Goal: Information Seeking & Learning: Learn about a topic

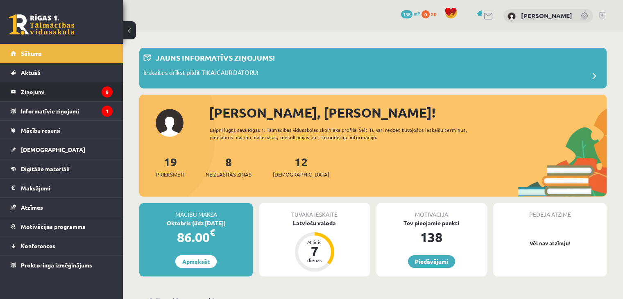
click at [32, 89] on legend "Ziņojumi 8" at bounding box center [67, 91] width 92 height 19
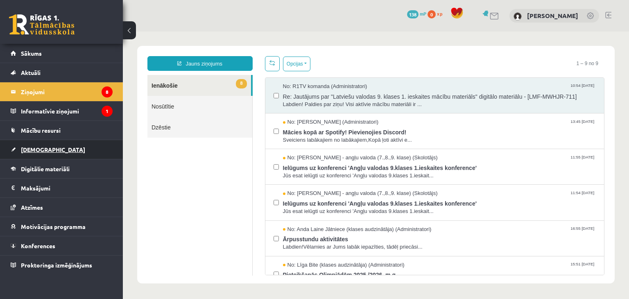
click at [41, 152] on link "[DEMOGRAPHIC_DATA]" at bounding box center [62, 149] width 102 height 19
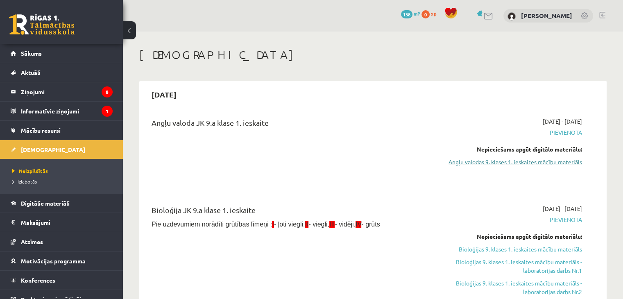
click at [511, 161] on link "Angļu valodas 9. klases 1. ieskaites mācību materiāls" at bounding box center [514, 162] width 135 height 9
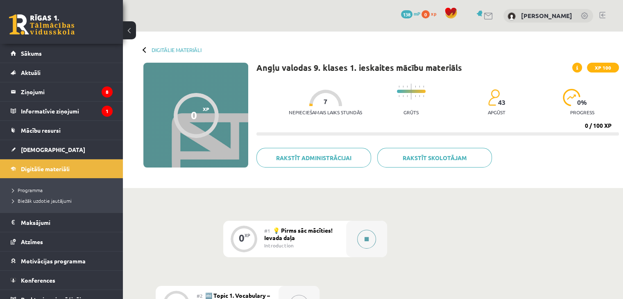
click at [369, 237] on button at bounding box center [366, 239] width 19 height 19
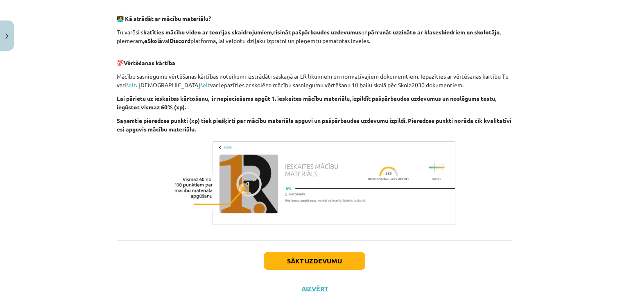
scroll to position [569, 0]
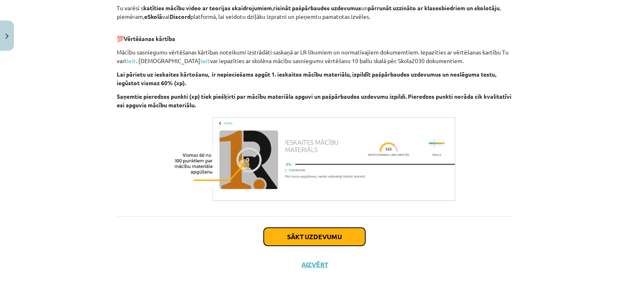
click at [322, 240] on button "Sākt uzdevumu" at bounding box center [315, 237] width 102 height 18
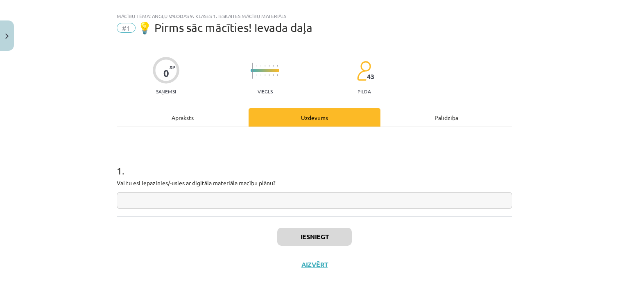
scroll to position [12, 0]
click at [195, 204] on input "text" at bounding box center [315, 201] width 396 height 17
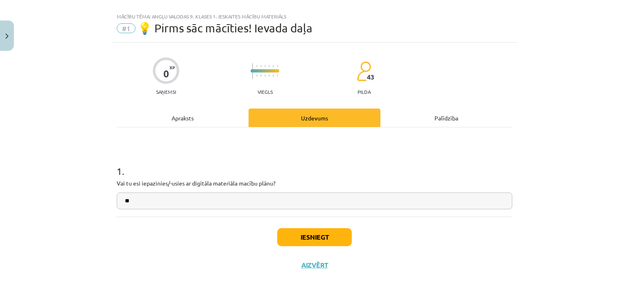
type input "**"
click at [319, 238] on button "Iesniegt" at bounding box center [314, 237] width 75 height 18
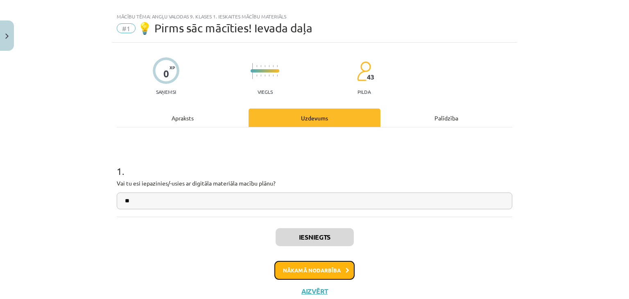
click at [324, 268] on button "Nākamā nodarbība" at bounding box center [315, 270] width 80 height 19
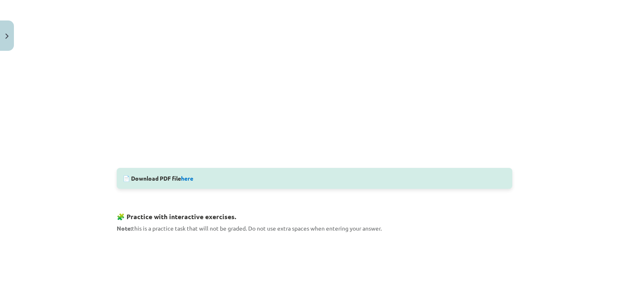
scroll to position [262, 0]
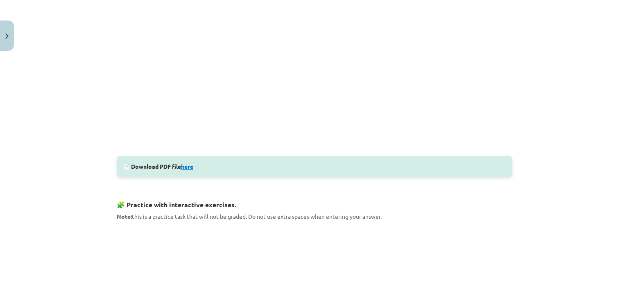
click at [186, 166] on link "here" at bounding box center [187, 166] width 12 height 7
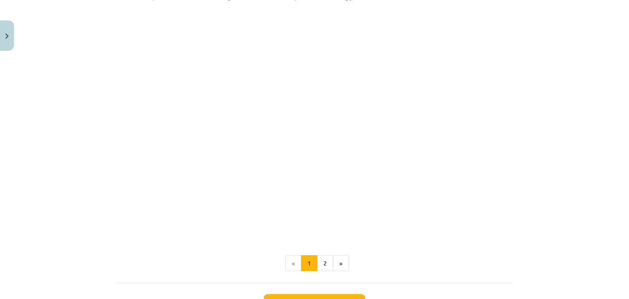
scroll to position [484, 0]
click at [324, 261] on button "2" at bounding box center [325, 261] width 16 height 16
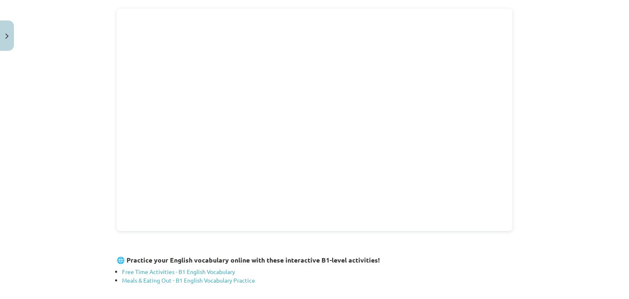
scroll to position [154, 0]
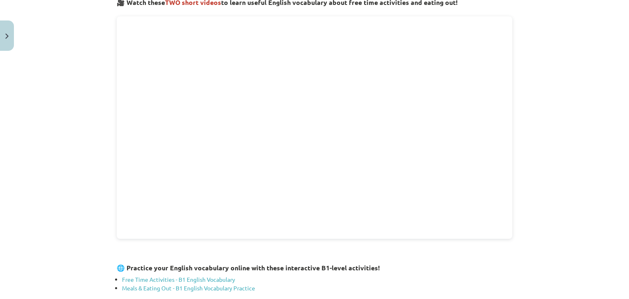
click at [561, 206] on div "Mācību tēma: Angļu valodas 9. klases 1. ieskaites mācību materiāls #2 🔤 Topic 1…" at bounding box center [314, 149] width 629 height 299
click at [543, 16] on div "Mācību tēma: Angļu valodas 9. klases 1. ieskaites mācību materiāls #2 🔤 Topic 1…" at bounding box center [314, 149] width 629 height 299
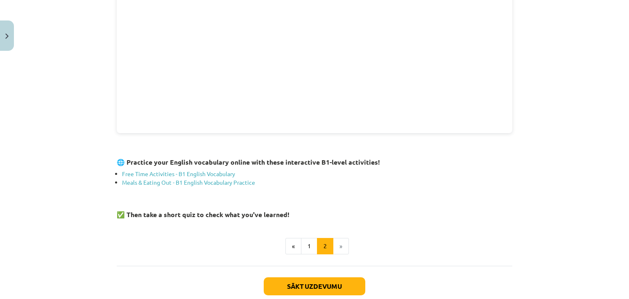
scroll to position [263, 0]
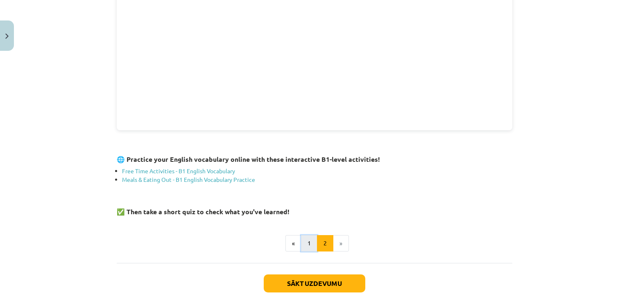
click at [305, 245] on button "1" at bounding box center [309, 243] width 16 height 16
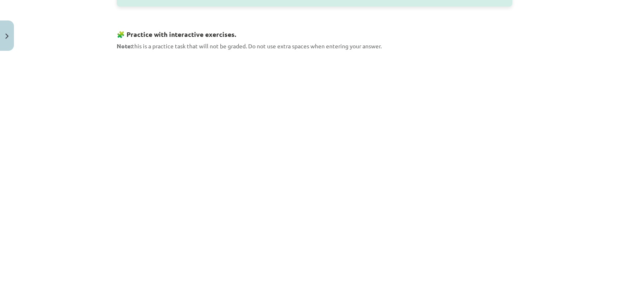
scroll to position [159, 0]
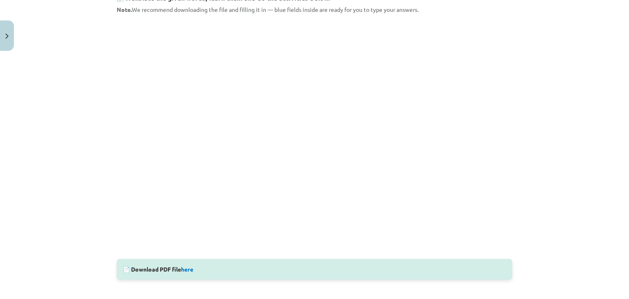
click at [516, 152] on div "Mācību tēma: Angļu valodas 9. klases 1. ieskaites mācību materiāls #2 🔤 Topic 1…" at bounding box center [314, 149] width 629 height 299
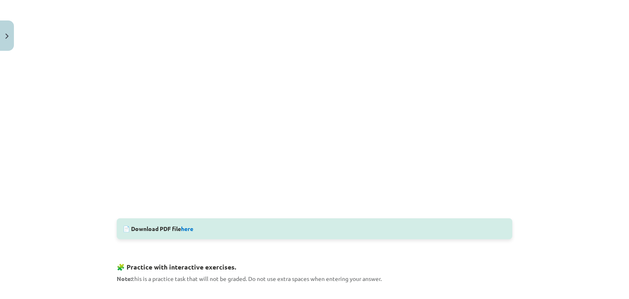
scroll to position [216, 0]
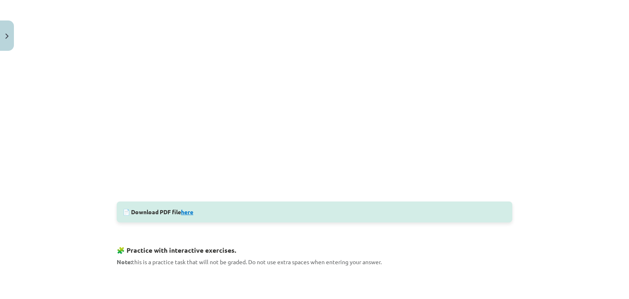
click at [189, 212] on link "here" at bounding box center [187, 211] width 12 height 7
